Goal: Task Accomplishment & Management: Use online tool/utility

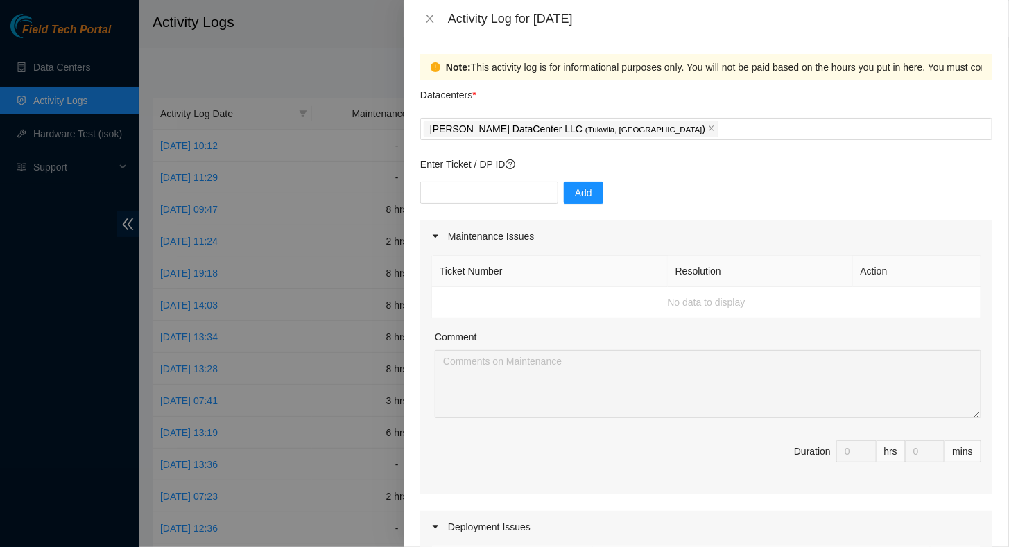
drag, startPoint x: 879, startPoint y: 330, endPoint x: 392, endPoint y: 78, distance: 548.9
click at [392, 78] on div "Activity Log for 05-09-2025 Note: This activity log is for informational purpos…" at bounding box center [504, 273] width 1009 height 547
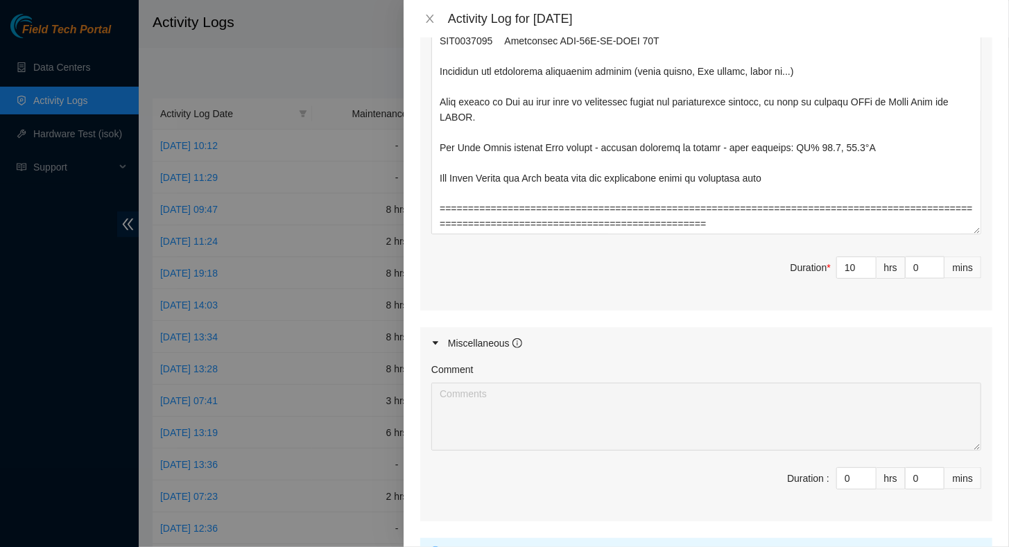
scroll to position [793, 0]
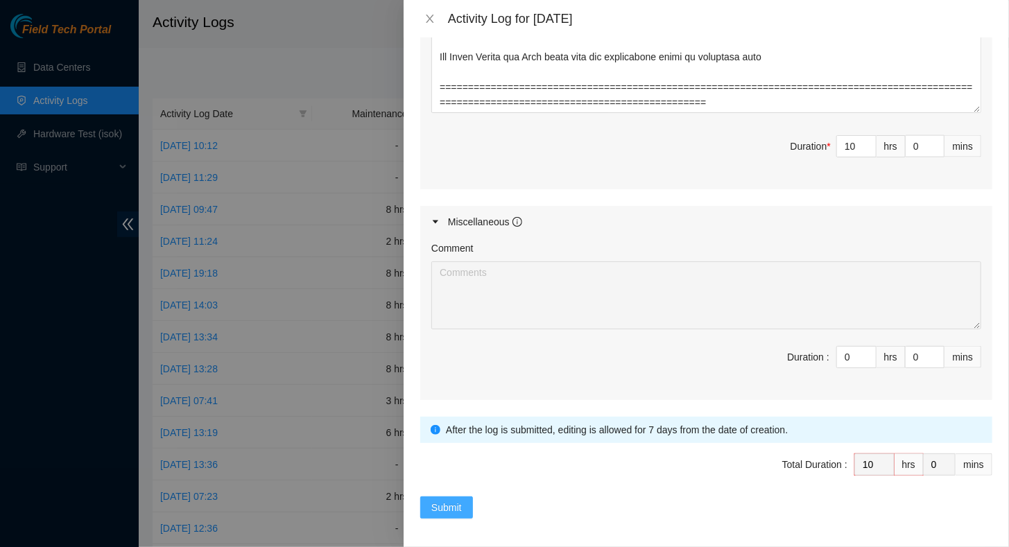
type textarea "**********"
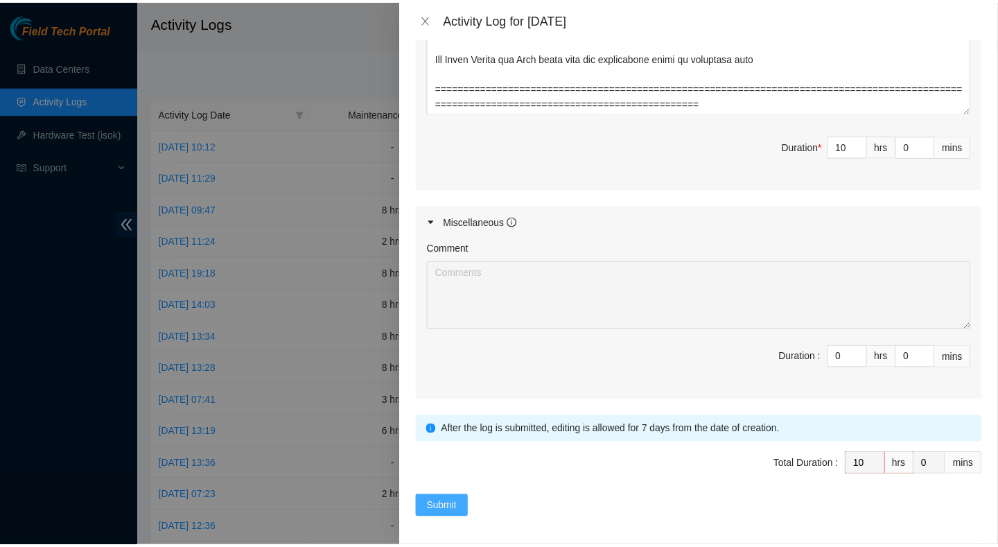
scroll to position [899, 0]
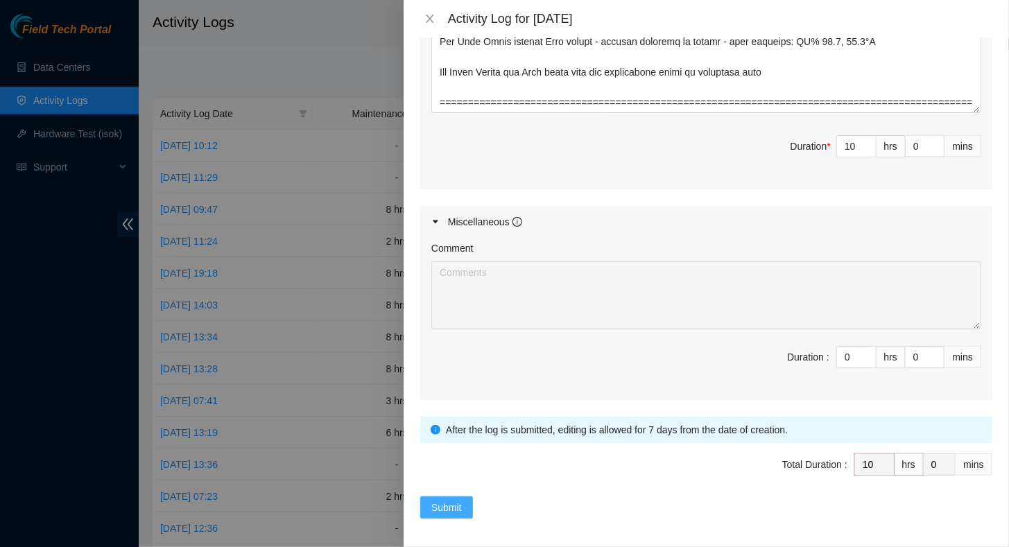
click at [447, 505] on span "Submit" at bounding box center [446, 507] width 31 height 15
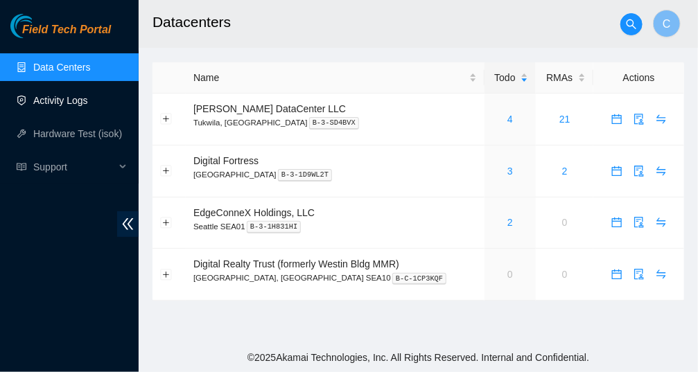
click at [53, 106] on link "Activity Logs" at bounding box center [60, 100] width 55 height 11
